Goal: Check status: Check status

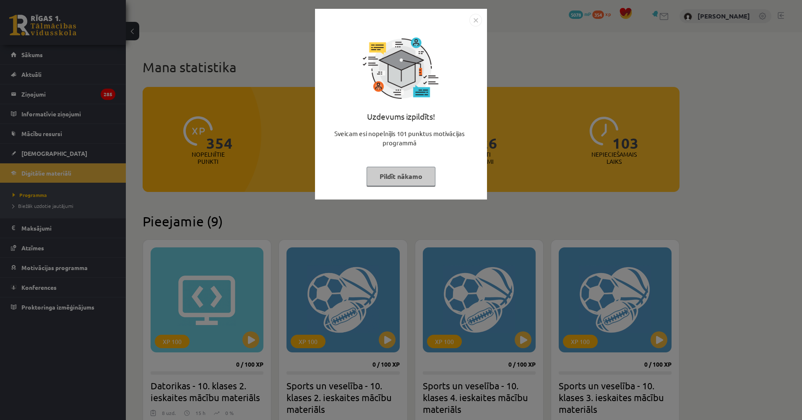
click at [246, 199] on div "Uzdevums izpildīts! Sveicam esi nopelnījis 101 punktus motivācijas programmā Pi…" at bounding box center [401, 210] width 802 height 420
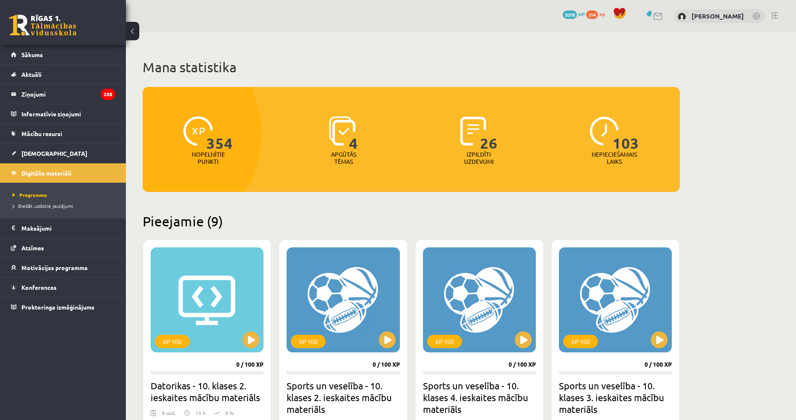
click at [53, 163] on li "Digitālie materiāli Programma Biežāk uzdotie jautājumi" at bounding box center [63, 190] width 126 height 55
click at [54, 154] on link "[DEMOGRAPHIC_DATA]" at bounding box center [63, 153] width 104 height 19
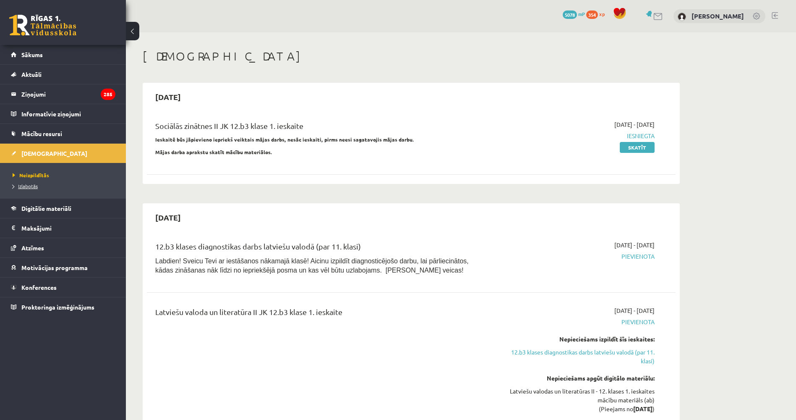
click at [48, 186] on link "Izlabotās" at bounding box center [65, 186] width 105 height 8
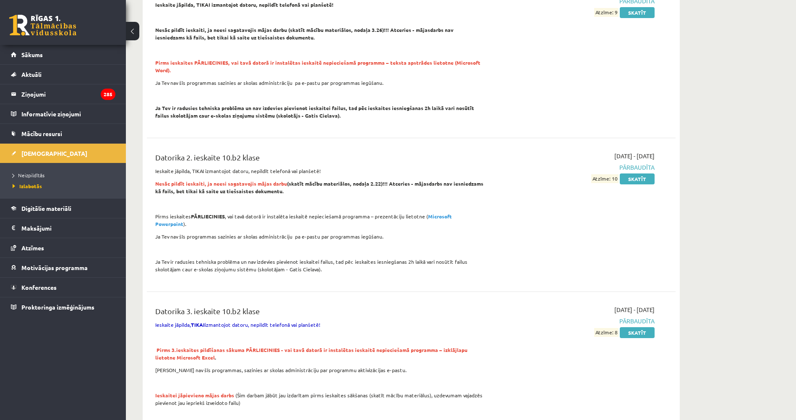
drag, startPoint x: 277, startPoint y: 80, endPoint x: 278, endPoint y: 117, distance: 37.4
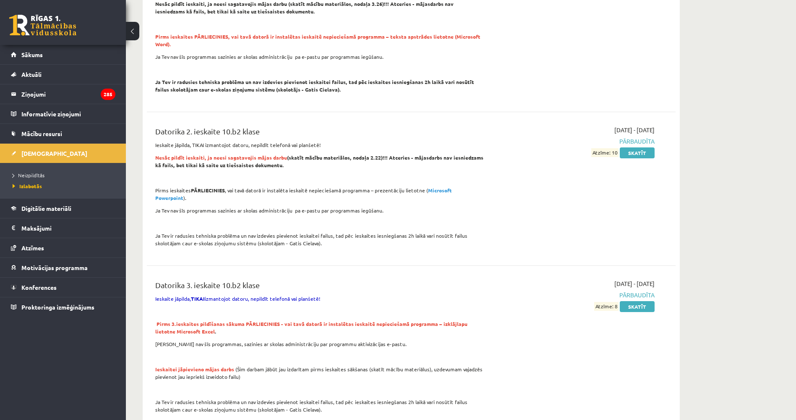
drag, startPoint x: 279, startPoint y: 144, endPoint x: 277, endPoint y: 149, distance: 5.3
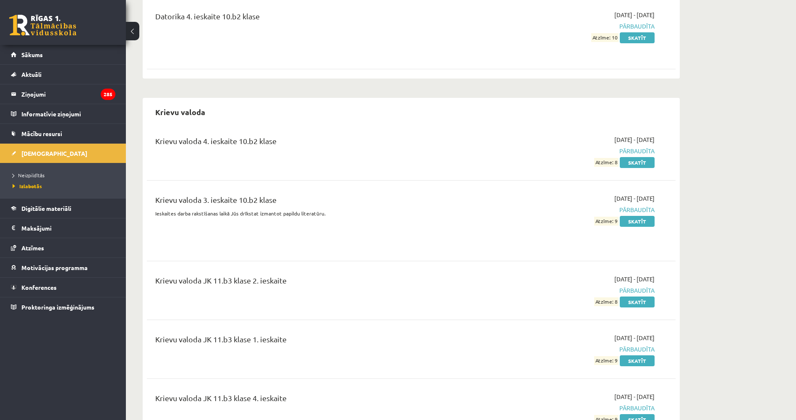
drag, startPoint x: 269, startPoint y: 180, endPoint x: 266, endPoint y: 211, distance: 31.7
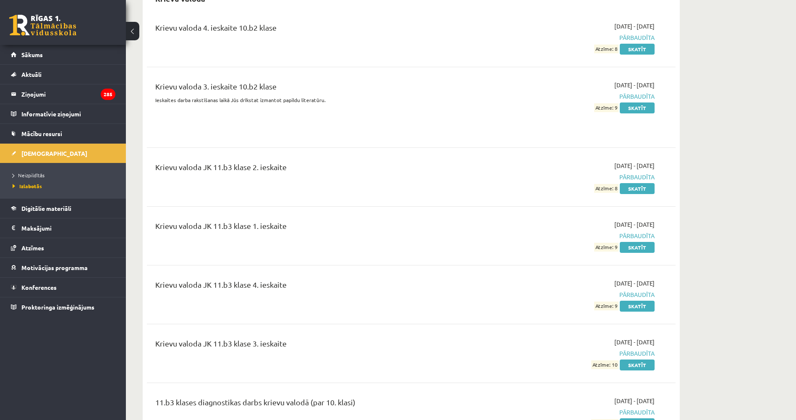
scroll to position [1013, 0]
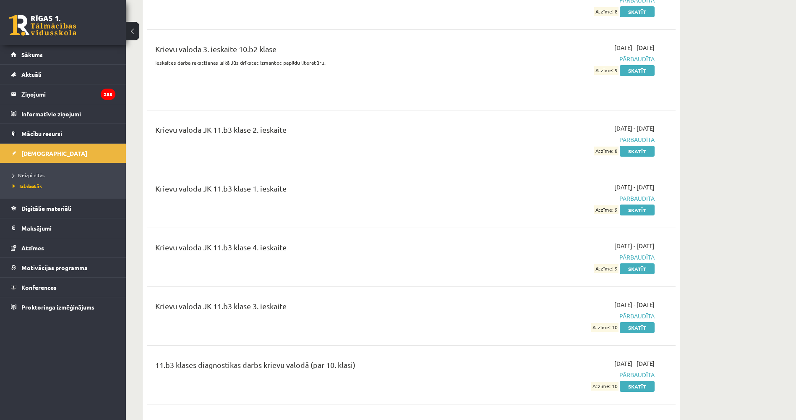
drag, startPoint x: 260, startPoint y: 180, endPoint x: 260, endPoint y: 201, distance: 20.1
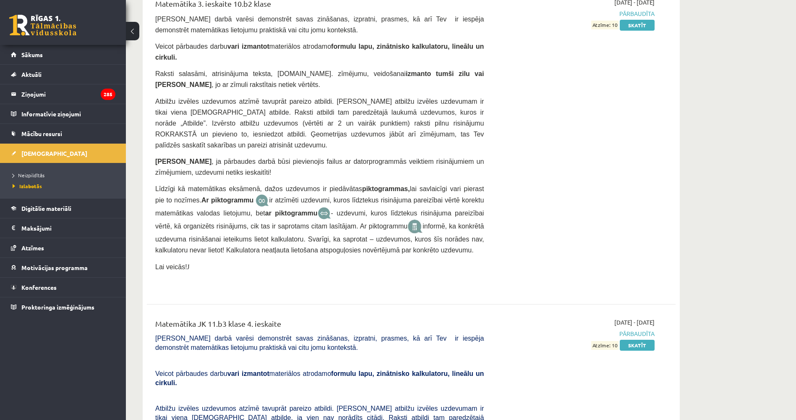
scroll to position [1274, 0]
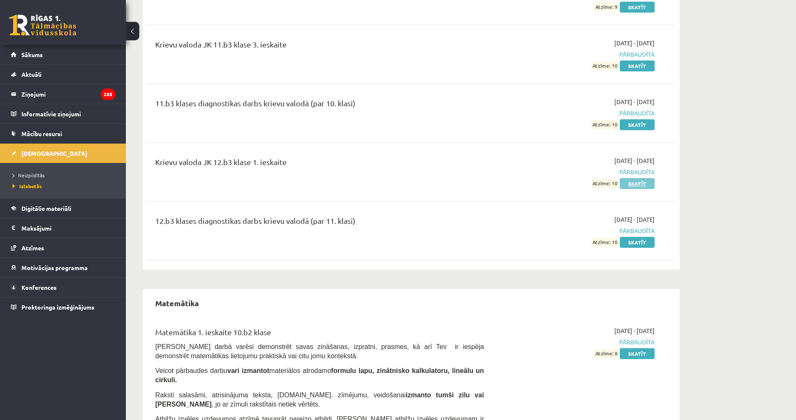
click at [630, 178] on link "Skatīt" at bounding box center [637, 183] width 35 height 11
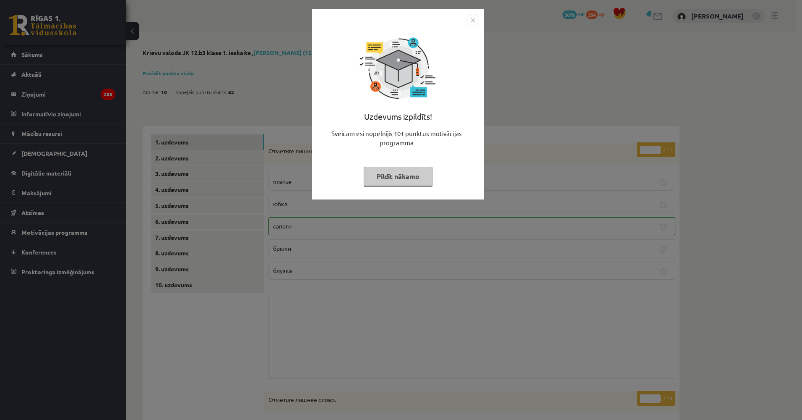
click at [256, 144] on div "Uzdevums izpildīts! Sveicam esi nopelnījis 101 punktus motivācijas programmā Pi…" at bounding box center [401, 210] width 802 height 420
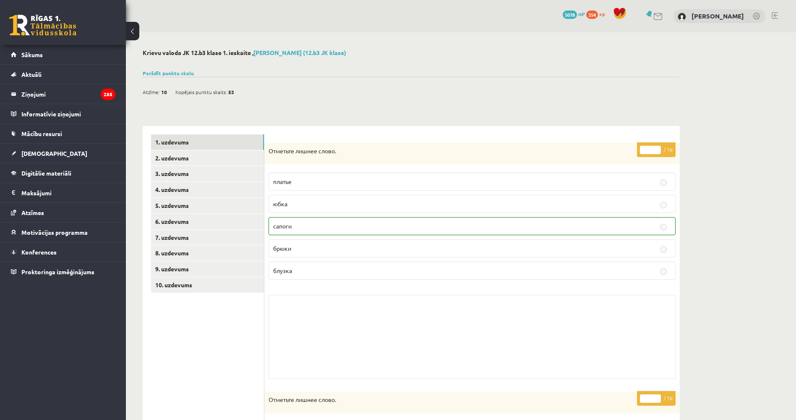
click at [188, 78] on div "Atzīme: 10 Kopējais punktu skaits: 53" at bounding box center [411, 87] width 537 height 21
click at [185, 73] on link "Parādīt punktu skalu" at bounding box center [168, 73] width 51 height 7
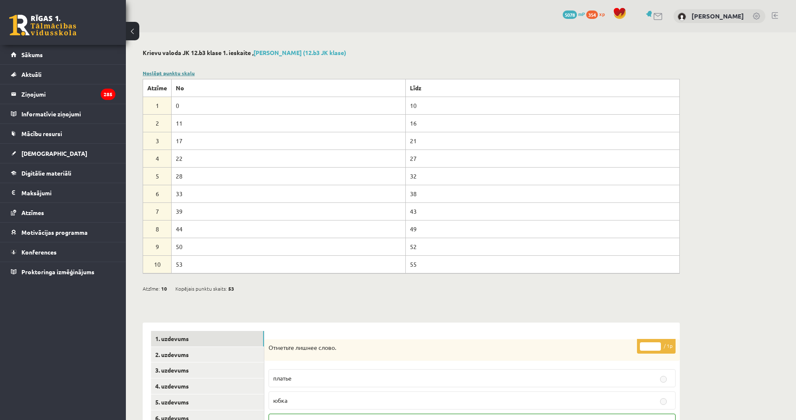
click at [185, 73] on link "Noslēpt punktu skalu" at bounding box center [169, 73] width 52 height 7
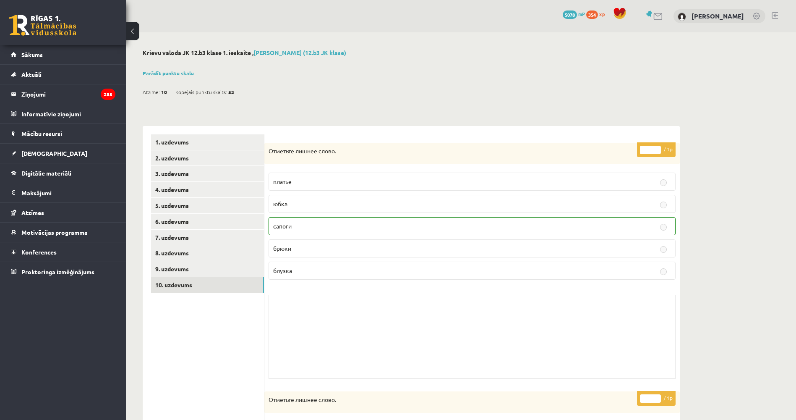
click at [192, 289] on link "10. uzdevums" at bounding box center [207, 285] width 113 height 16
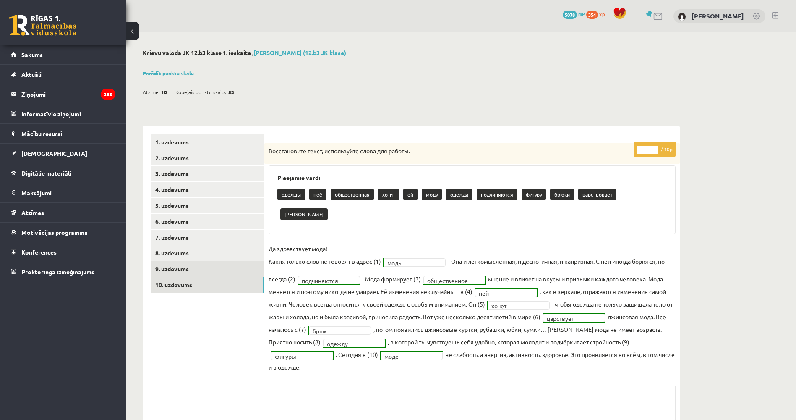
click at [192, 272] on link "9. uzdevums" at bounding box center [207, 269] width 113 height 16
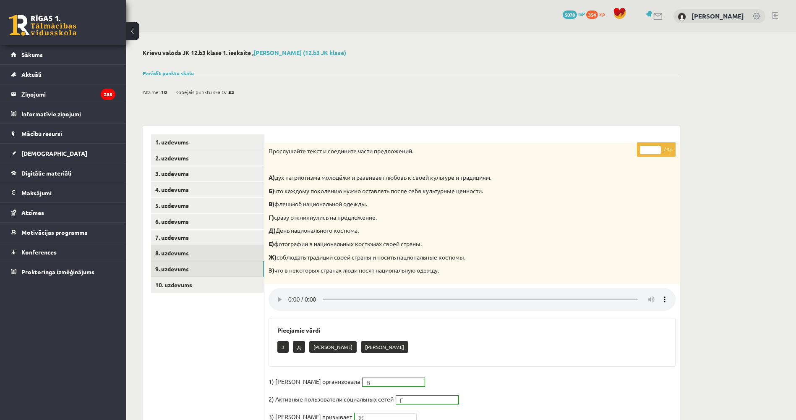
click at [193, 255] on link "8. uzdevums" at bounding box center [207, 253] width 113 height 16
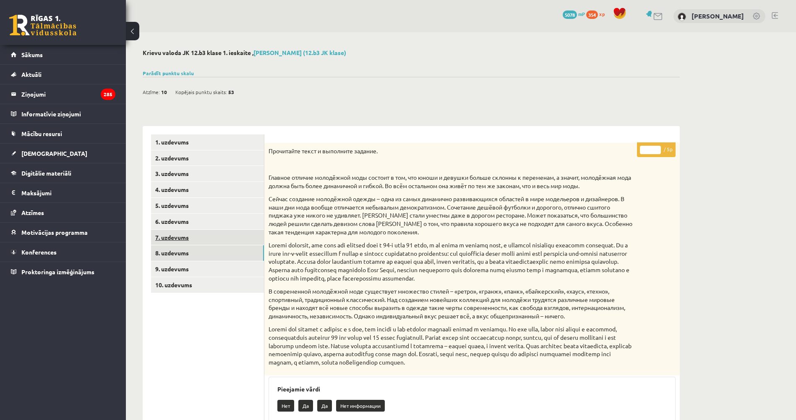
click at [198, 238] on link "7. uzdevums" at bounding box center [207, 238] width 113 height 16
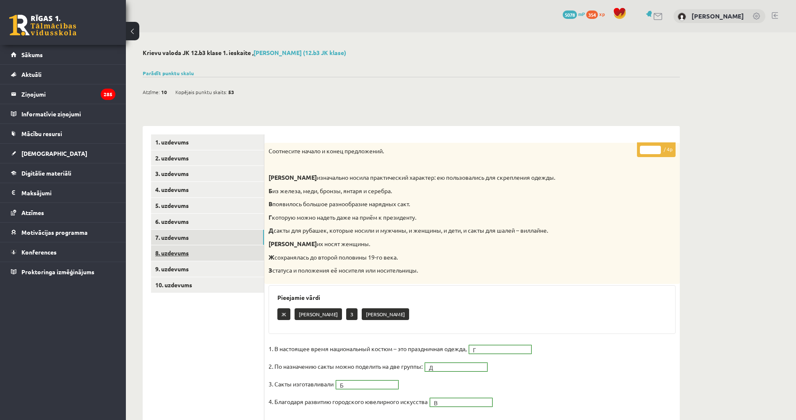
click at [199, 252] on link "8. uzdevums" at bounding box center [207, 253] width 113 height 16
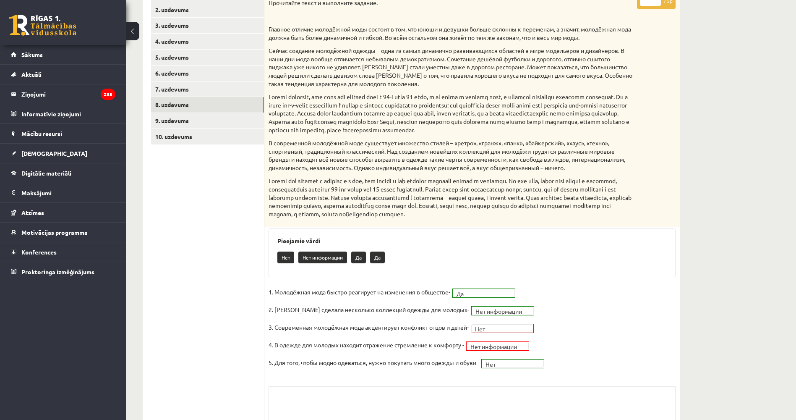
scroll to position [228, 0]
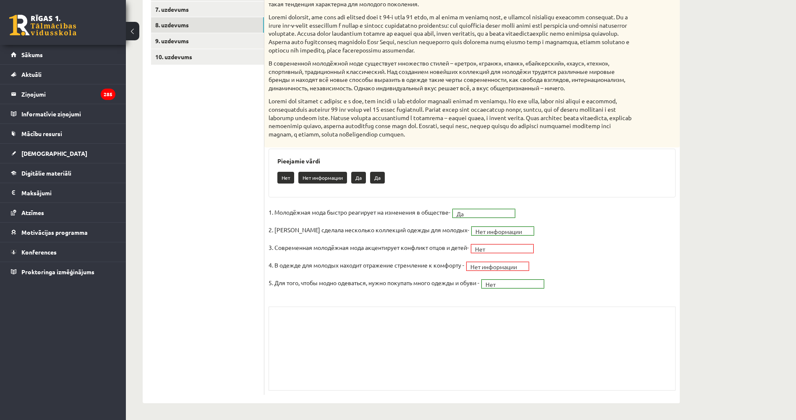
drag, startPoint x: 428, startPoint y: 242, endPoint x: 413, endPoint y: 306, distance: 65.9
